Goal: Information Seeking & Learning: Learn about a topic

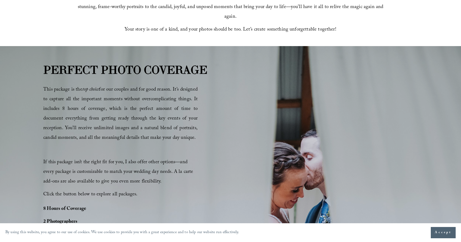
scroll to position [261, 0]
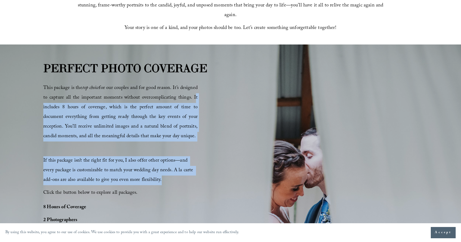
drag, startPoint x: 58, startPoint y: 106, endPoint x: 165, endPoint y: 184, distance: 131.6
click at [165, 184] on div "This package is the top choice for our couples and for good reason. It’s design…" at bounding box center [120, 140] width 154 height 114
copy div "It includes 8 hours of coverage, which is the perfect amount of time to documen…"
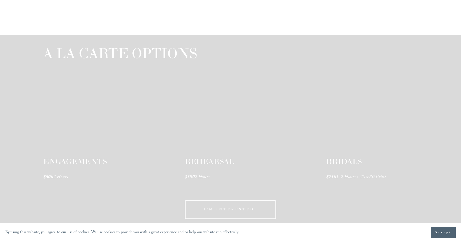
scroll to position [765, 0]
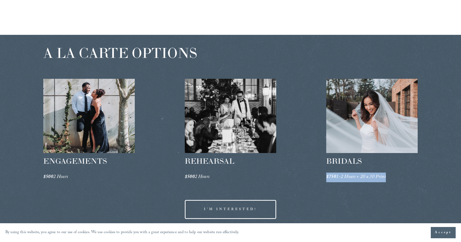
drag, startPoint x: 326, startPoint y: 176, endPoint x: 388, endPoint y: 176, distance: 61.8
click at [388, 176] on p "$750 1-2 Hours + 20 x 30 Print" at bounding box center [372, 177] width 92 height 10
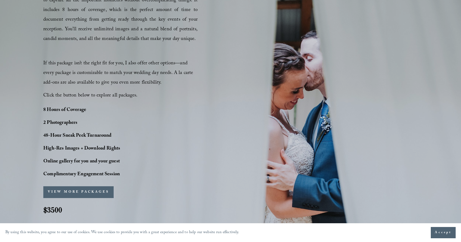
scroll to position [362, 0]
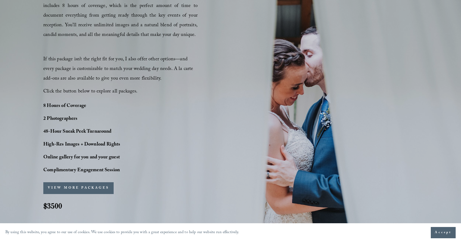
click at [441, 233] on span "Accept" at bounding box center [443, 232] width 17 height 5
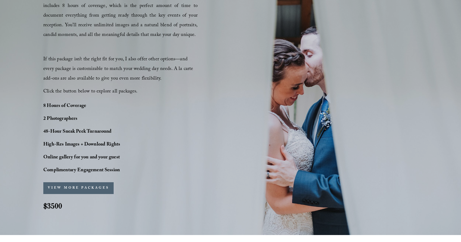
click at [62, 185] on button "VIEW MORE PACKAGES" at bounding box center [78, 188] width 70 height 12
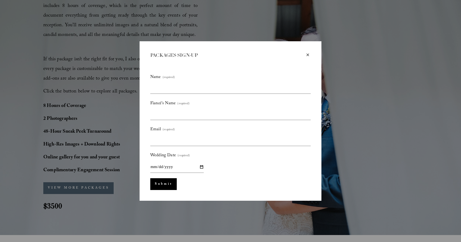
click at [309, 54] on div "×" at bounding box center [308, 55] width 6 height 6
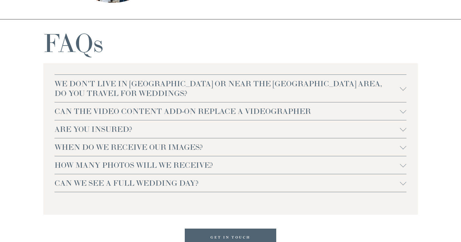
scroll to position [1125, 0]
click at [108, 131] on span "ARE YOU INSURED?" at bounding box center [228, 130] width 346 height 10
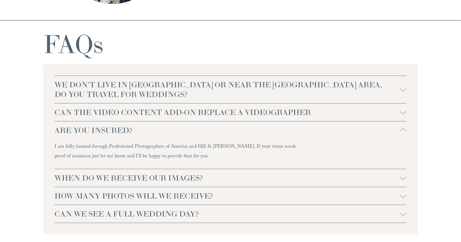
click at [110, 179] on span "WHEN DO WE RECEIVE OUR IMAGES?" at bounding box center [228, 178] width 346 height 10
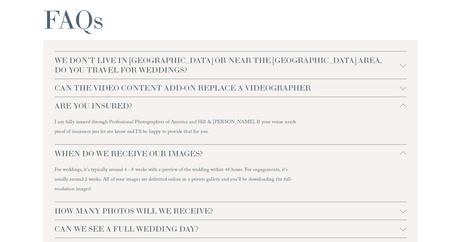
scroll to position [1150, 0]
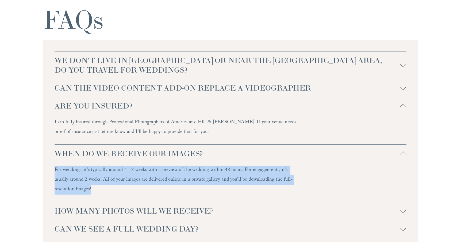
drag, startPoint x: 54, startPoint y: 170, endPoint x: 80, endPoint y: 185, distance: 30.6
click at [80, 185] on div "WE DON'T LIVE IN [GEOGRAPHIC_DATA] OR NEAR THE [GEOGRAPHIC_DATA] AREA, DO YOU T…" at bounding box center [230, 144] width 375 height 209
copy p "For weddings, it's typically around 4 - 8 weeks with a preview of the wedding w…"
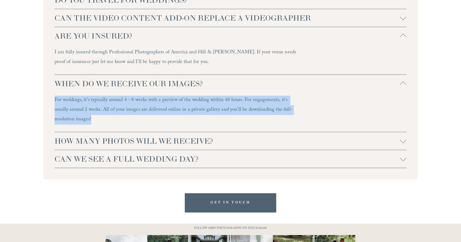
scroll to position [1223, 0]
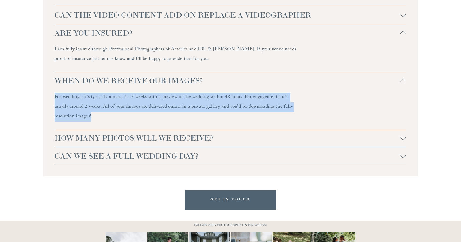
click at [182, 141] on span "HOW MANY PHOTOS WILL WE RECEIVE?" at bounding box center [228, 138] width 346 height 10
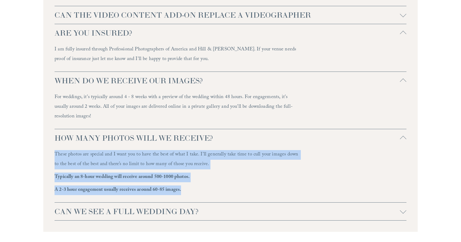
drag, startPoint x: 55, startPoint y: 153, endPoint x: 192, endPoint y: 193, distance: 143.2
click at [192, 193] on div "These photos are special and I want you to have the best of what I take. I’ll g…" at bounding box center [178, 174] width 246 height 49
copy div "These photos are special and I want you to have the best of what I take. I’ll g…"
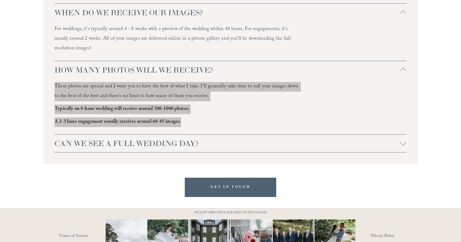
scroll to position [1301, 0]
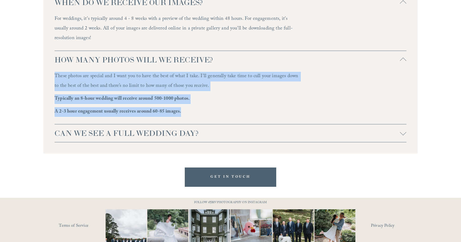
click at [218, 134] on span "CAN WE SEE A FULL WEDDING DAY?" at bounding box center [228, 133] width 346 height 10
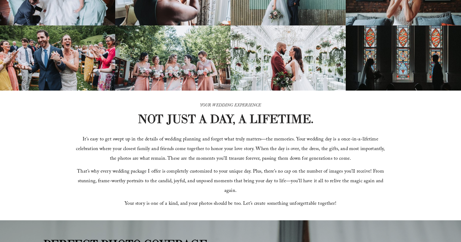
scroll to position [23, 0]
